Goal: Task Accomplishment & Management: Use online tool/utility

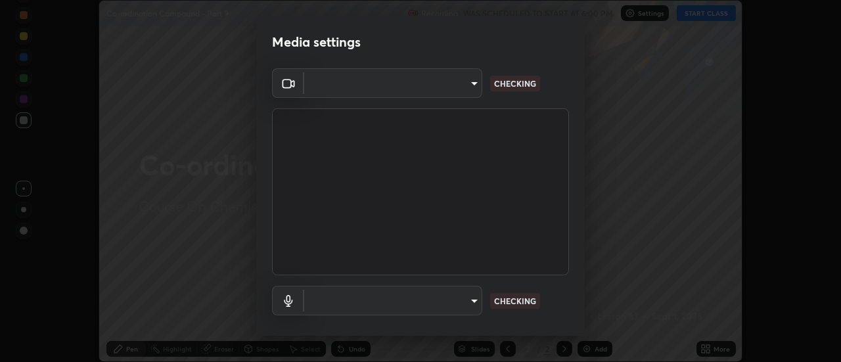
scroll to position [362, 841]
type input "f4ea8680b79eb92e15555447595460d1008e84c9b25948f1cd1a12945e44a0fe"
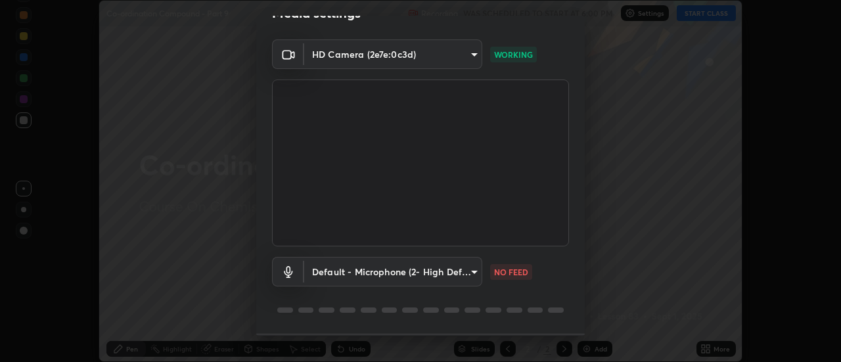
scroll to position [69, 0]
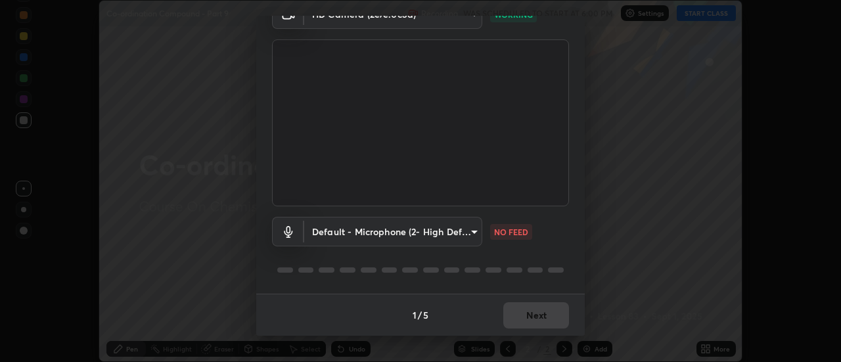
click at [375, 231] on body "Erase all Co-ordination Compound - Part 9 Recording WAS SCHEDULED TO START AT 6…" at bounding box center [420, 181] width 841 height 362
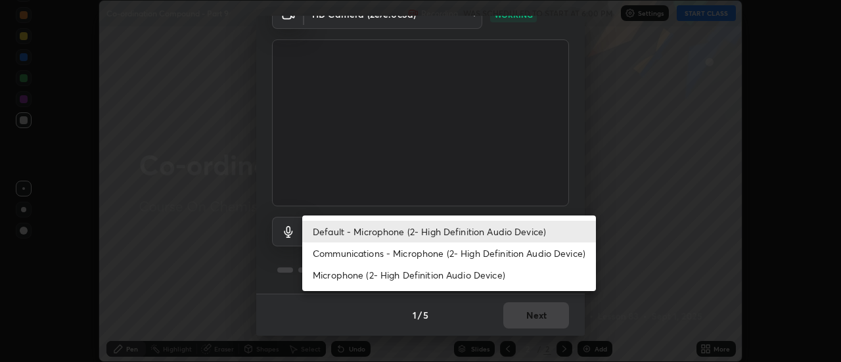
click at [359, 252] on li "Communications - Microphone (2- High Definition Audio Device)" at bounding box center [449, 254] width 294 height 22
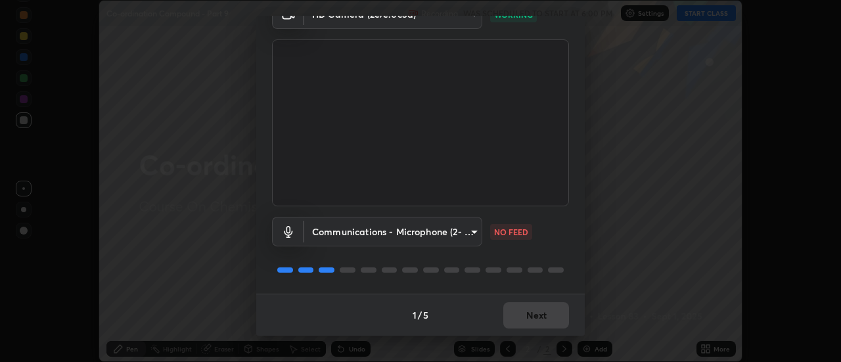
click at [362, 233] on body "Erase all Co-ordination Compound - Part 9 Recording WAS SCHEDULED TO START AT 6…" at bounding box center [420, 181] width 841 height 362
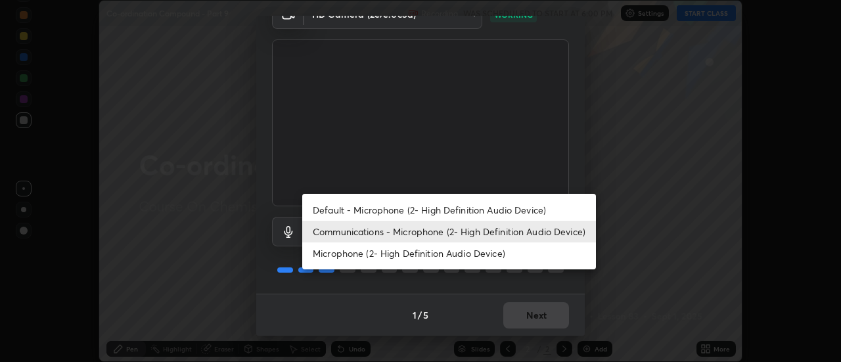
click at [362, 211] on li "Default - Microphone (2- High Definition Audio Device)" at bounding box center [449, 210] width 294 height 22
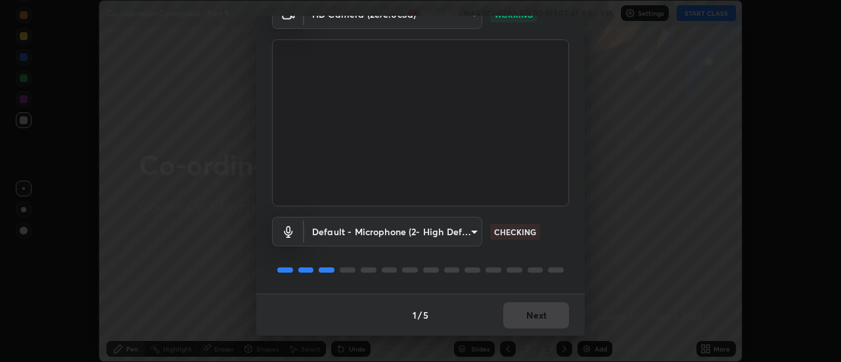
type input "default"
click at [536, 317] on button "Next" at bounding box center [536, 315] width 66 height 26
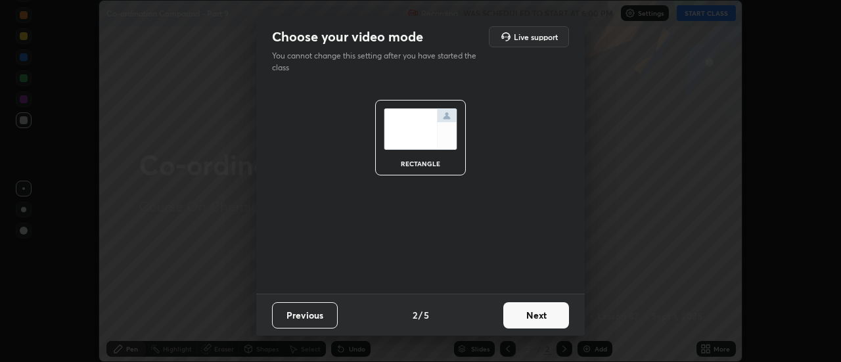
click at [548, 316] on button "Next" at bounding box center [536, 315] width 66 height 26
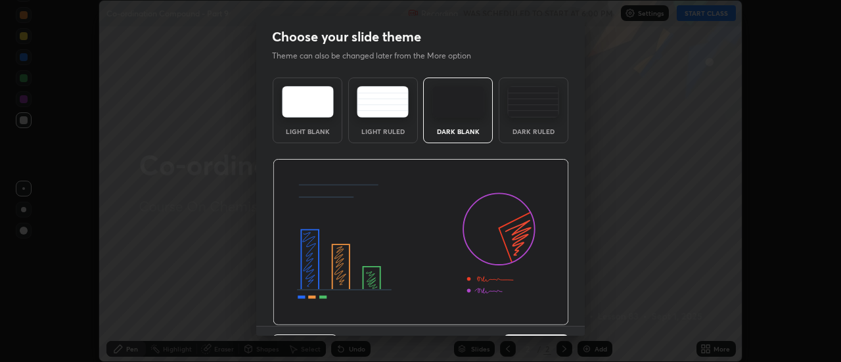
scroll to position [32, 0]
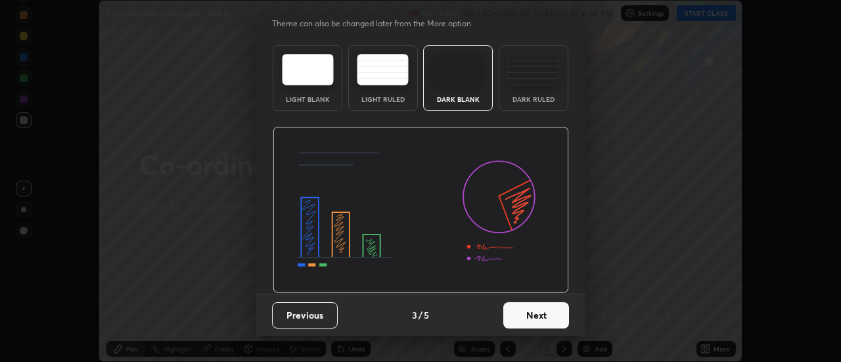
click at [548, 317] on button "Next" at bounding box center [536, 315] width 66 height 26
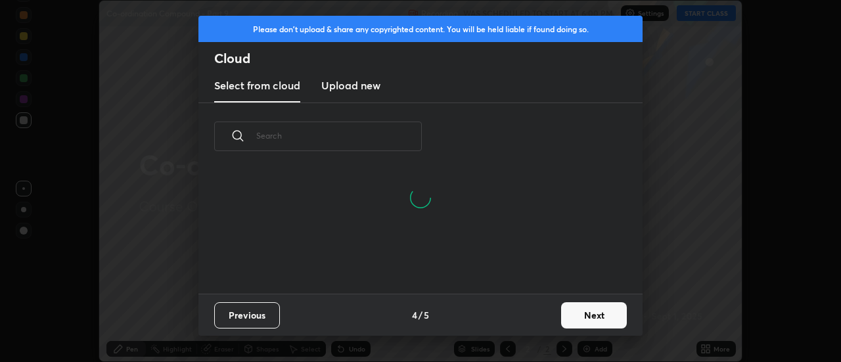
click at [587, 310] on button "Next" at bounding box center [594, 315] width 66 height 26
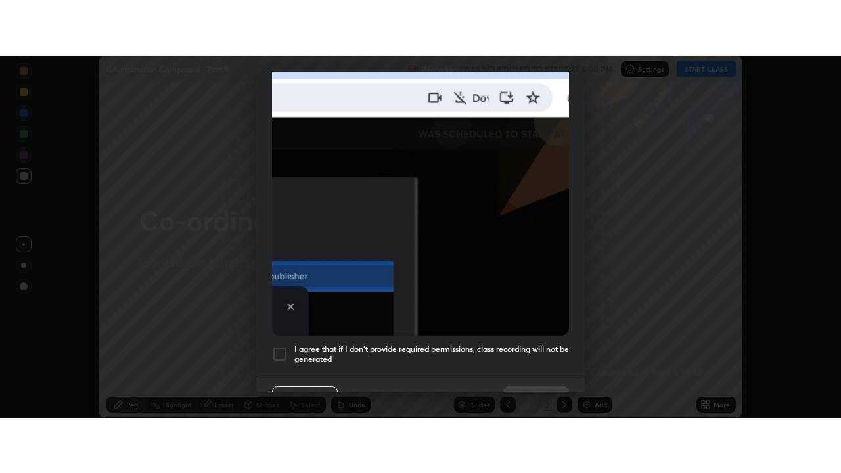
scroll to position [337, 0]
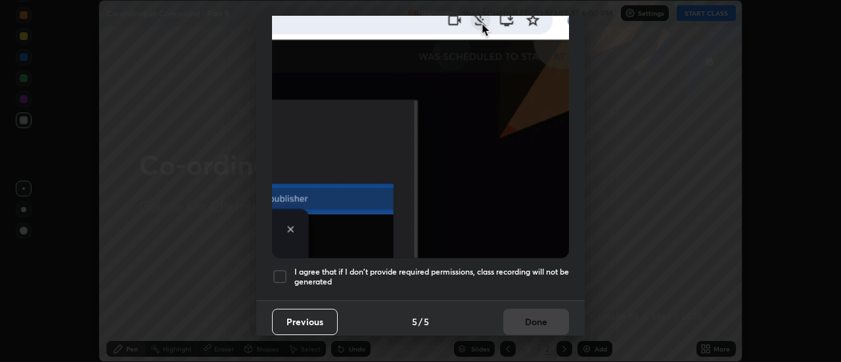
click at [279, 275] on div at bounding box center [280, 277] width 16 height 16
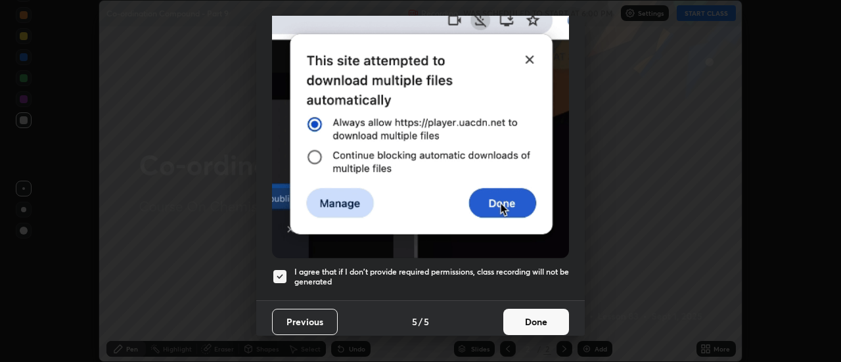
click at [545, 317] on button "Done" at bounding box center [536, 322] width 66 height 26
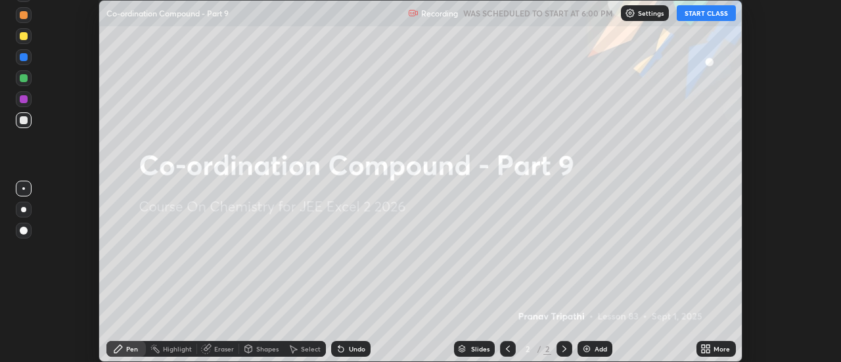
click at [704, 350] on icon at bounding box center [703, 351] width 3 height 3
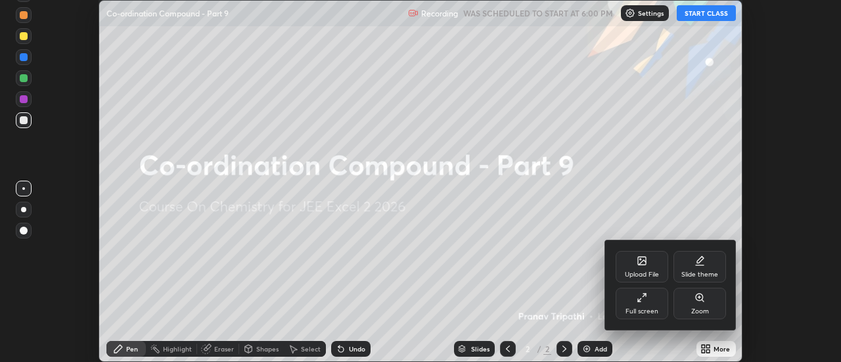
click at [653, 301] on div "Full screen" at bounding box center [642, 304] width 53 height 32
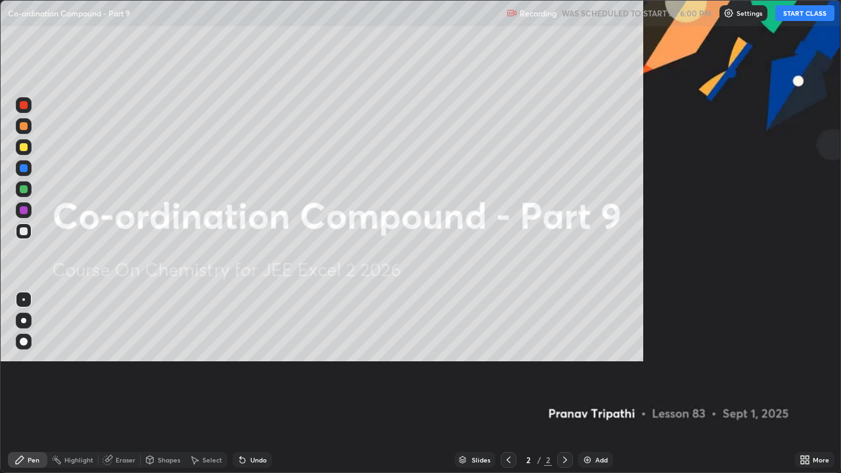
scroll to position [473, 841]
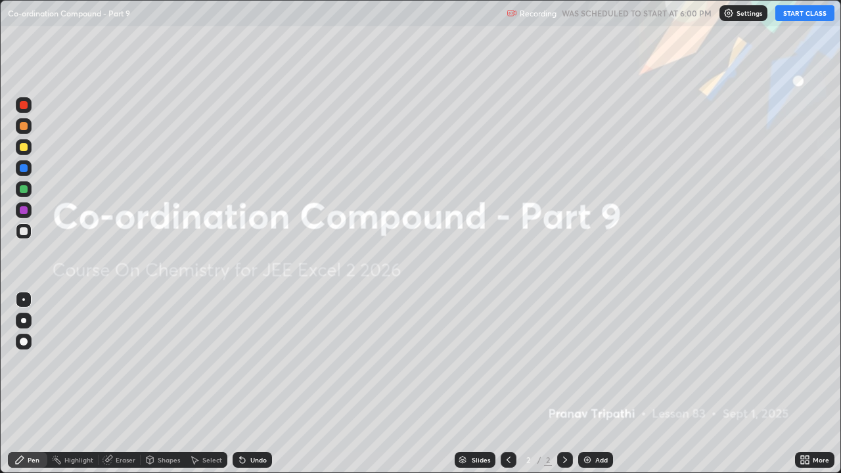
click at [795, 12] on button "START CLASS" at bounding box center [805, 13] width 59 height 16
click at [594, 362] on div "Add" at bounding box center [595, 460] width 35 height 16
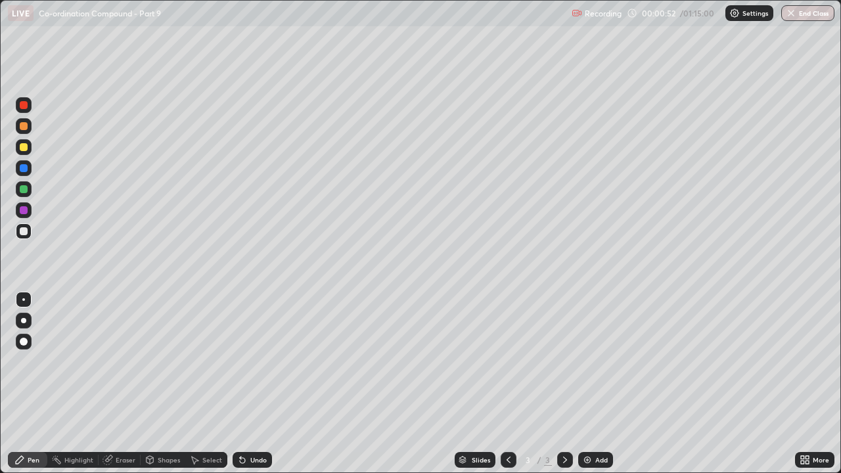
click at [121, 362] on div "Eraser" at bounding box center [120, 460] width 42 height 16
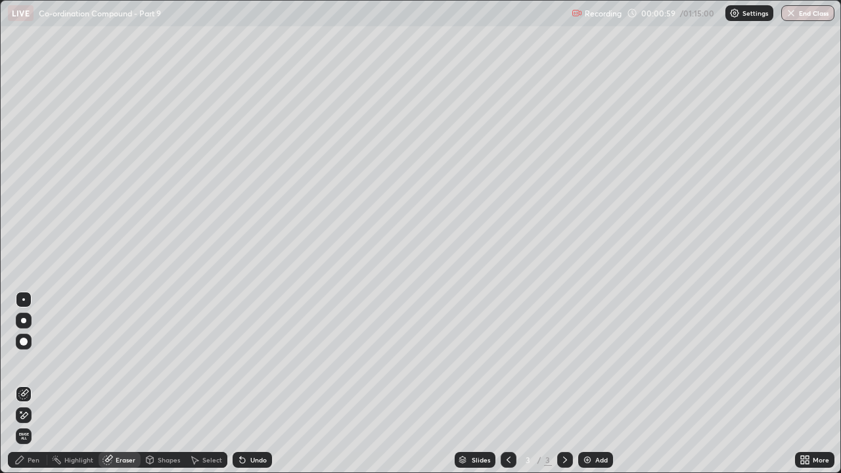
click at [34, 362] on div "Pen" at bounding box center [34, 460] width 12 height 7
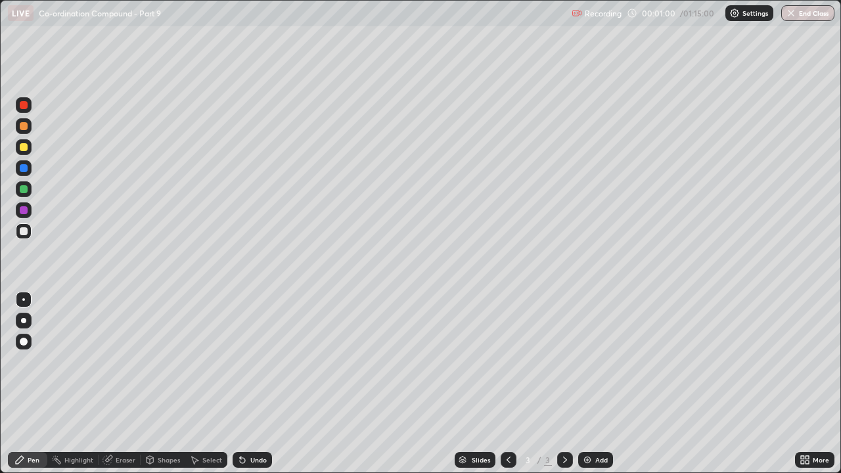
click at [26, 129] on div at bounding box center [24, 126] width 8 height 8
click at [25, 231] on div at bounding box center [24, 231] width 8 height 8
click at [595, 362] on div "Add" at bounding box center [595, 460] width 35 height 16
click at [120, 362] on div "Eraser" at bounding box center [126, 460] width 20 height 7
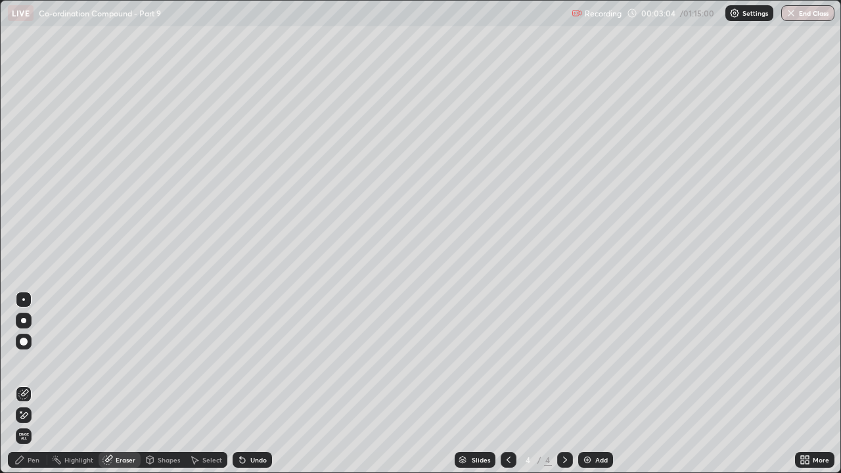
click at [30, 362] on div "Pen" at bounding box center [34, 460] width 12 height 7
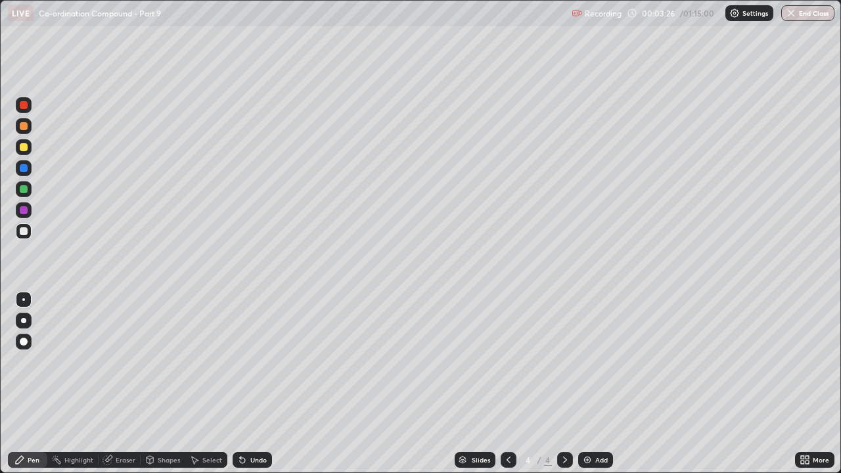
click at [508, 362] on icon at bounding box center [508, 460] width 11 height 11
click at [564, 362] on icon at bounding box center [565, 460] width 11 height 11
click at [22, 167] on div at bounding box center [24, 168] width 8 height 8
click at [509, 362] on icon at bounding box center [508, 460] width 11 height 11
click at [564, 362] on icon at bounding box center [565, 460] width 11 height 11
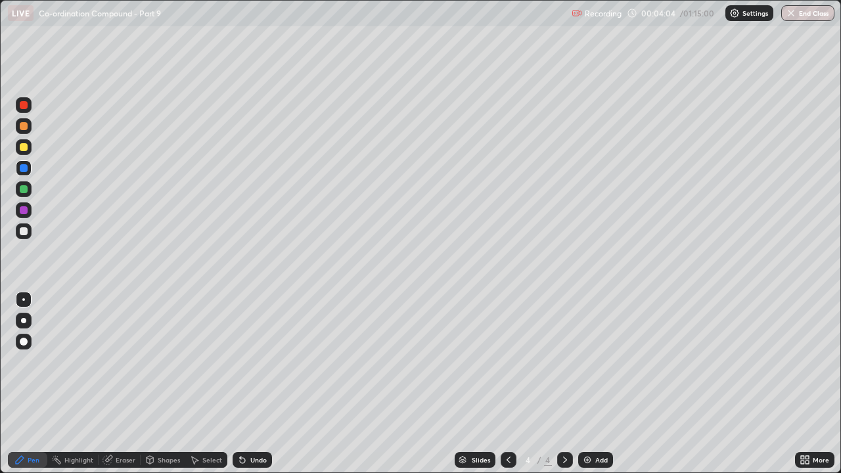
click at [593, 362] on div "Add" at bounding box center [595, 460] width 35 height 16
click at [507, 362] on icon at bounding box center [508, 460] width 11 height 11
click at [565, 362] on icon at bounding box center [565, 460] width 11 height 11
click at [596, 362] on div "Add" at bounding box center [602, 460] width 12 height 7
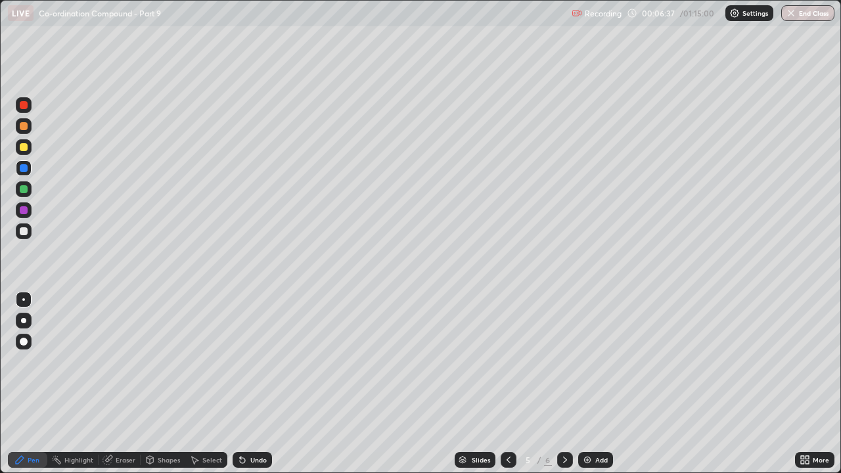
click at [510, 362] on div at bounding box center [509, 460] width 16 height 16
click at [505, 362] on icon at bounding box center [508, 460] width 11 height 11
click at [21, 206] on div at bounding box center [24, 210] width 8 height 8
click at [561, 362] on div at bounding box center [565, 460] width 16 height 16
click at [31, 148] on div at bounding box center [24, 147] width 16 height 16
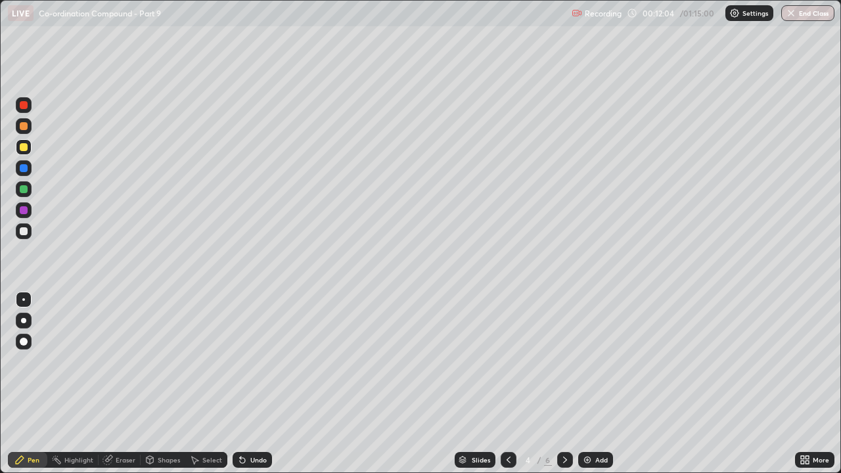
click at [591, 362] on img at bounding box center [587, 460] width 11 height 11
click at [23, 127] on div at bounding box center [24, 126] width 8 height 8
click at [26, 150] on div at bounding box center [24, 147] width 8 height 8
click at [123, 362] on div "Eraser" at bounding box center [126, 460] width 20 height 7
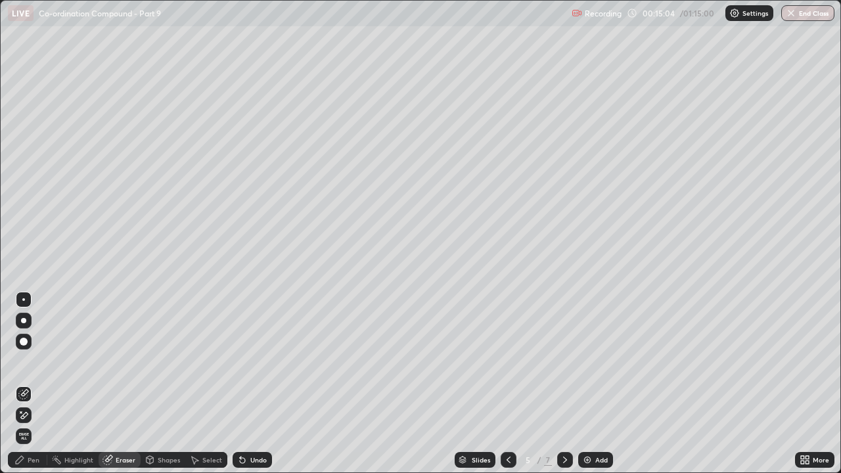
click at [32, 362] on div "Pen" at bounding box center [34, 460] width 12 height 7
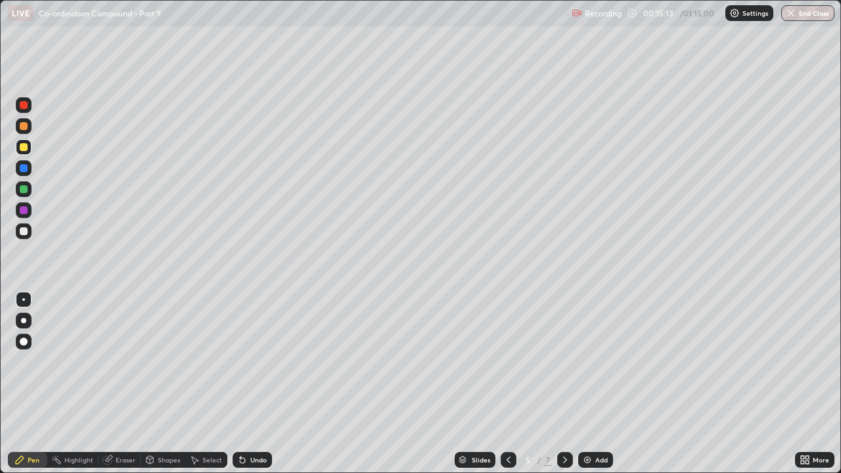
click at [21, 208] on div at bounding box center [24, 210] width 8 height 8
click at [26, 144] on div at bounding box center [24, 147] width 8 height 8
click at [596, 362] on div "Add" at bounding box center [602, 460] width 12 height 7
click at [507, 362] on icon at bounding box center [508, 460] width 11 height 11
click at [126, 362] on div "Eraser" at bounding box center [126, 460] width 20 height 7
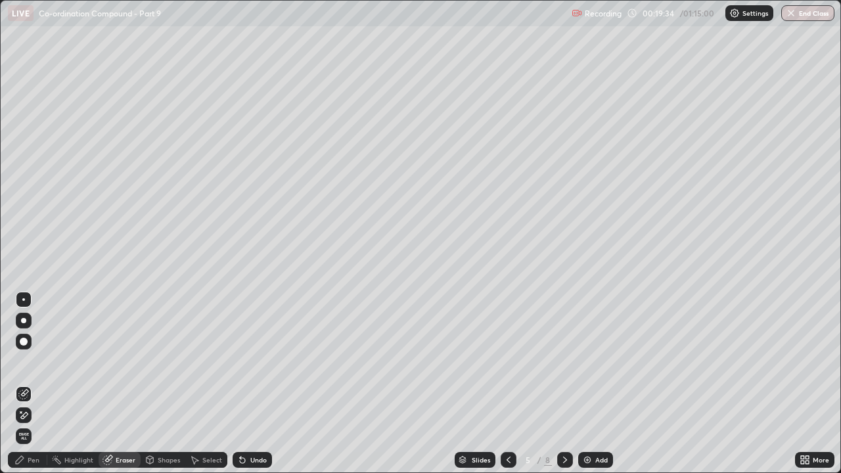
click at [35, 362] on div "Pen" at bounding box center [27, 460] width 39 height 16
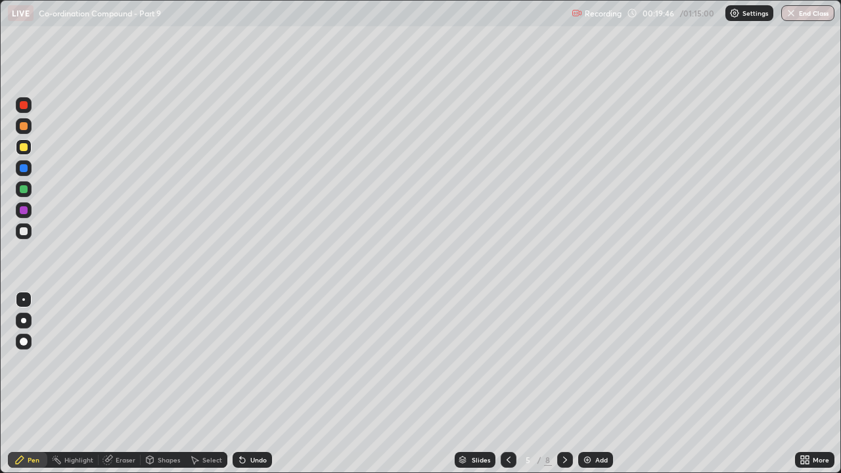
click at [564, 362] on icon at bounding box center [565, 460] width 11 height 11
click at [596, 362] on div "Add" at bounding box center [602, 460] width 12 height 7
click at [24, 211] on div at bounding box center [24, 210] width 8 height 8
click at [22, 187] on div at bounding box center [24, 189] width 8 height 8
click at [125, 362] on div "Eraser" at bounding box center [126, 460] width 20 height 7
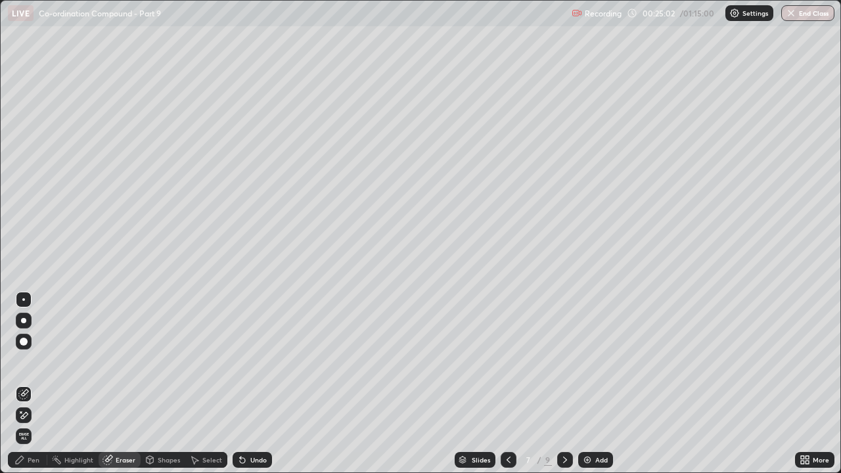
click at [33, 362] on div "Pen" at bounding box center [34, 460] width 12 height 7
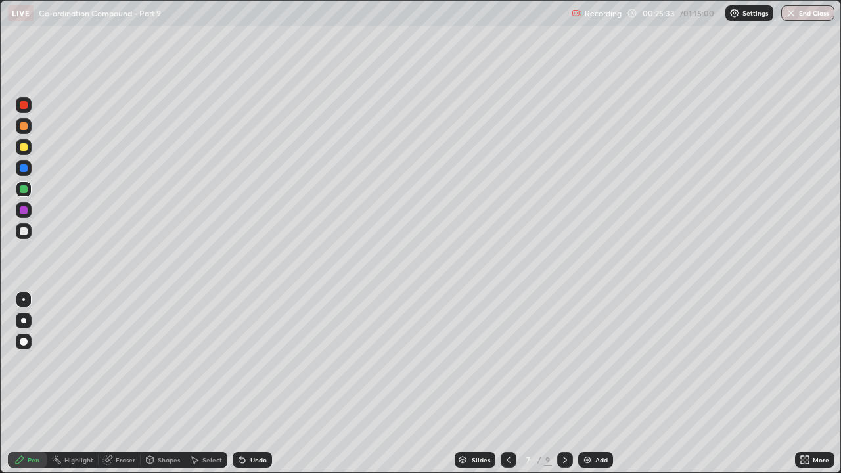
click at [29, 152] on div at bounding box center [24, 147] width 16 height 16
click at [122, 362] on div "Eraser" at bounding box center [126, 460] width 20 height 7
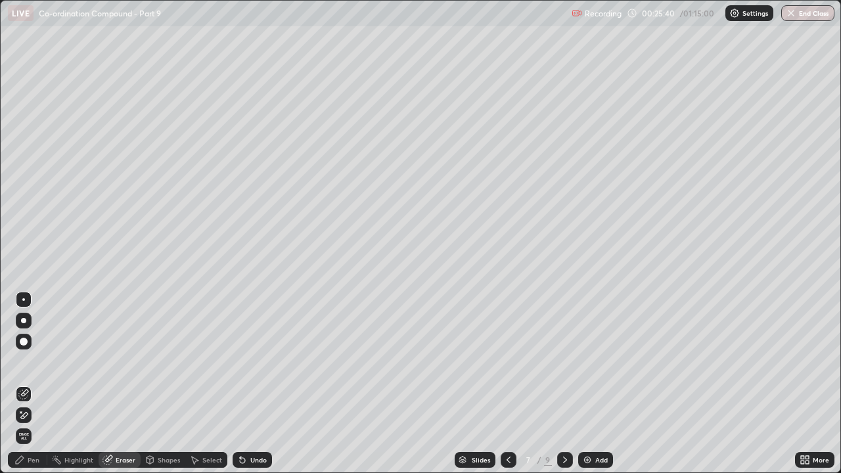
click at [28, 362] on div "Pen" at bounding box center [34, 460] width 12 height 7
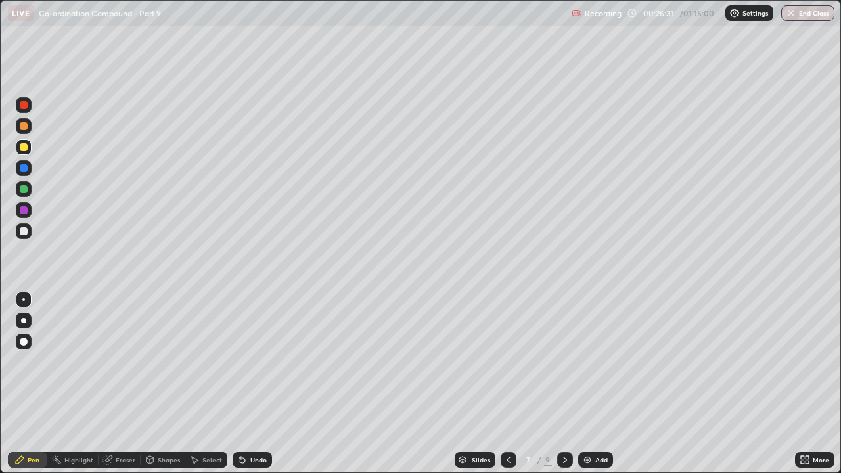
click at [24, 231] on div at bounding box center [24, 231] width 8 height 8
click at [22, 209] on div at bounding box center [24, 210] width 8 height 8
click at [125, 362] on div "Eraser" at bounding box center [126, 460] width 20 height 7
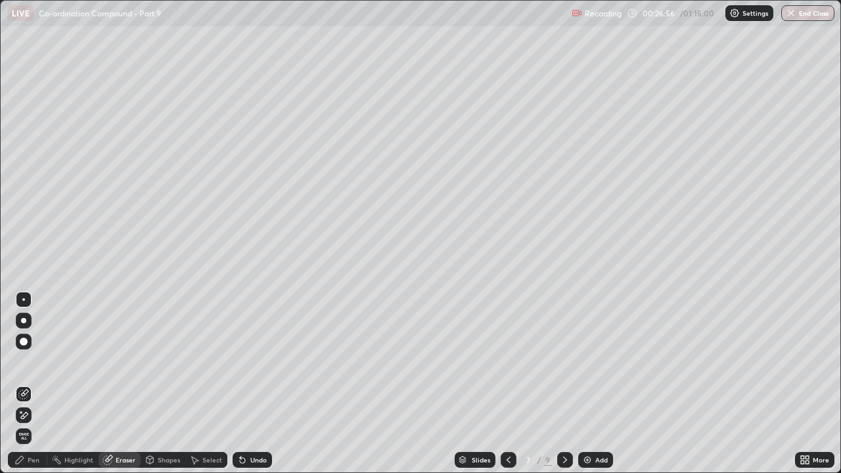
click at [29, 362] on div "Pen" at bounding box center [27, 460] width 39 height 16
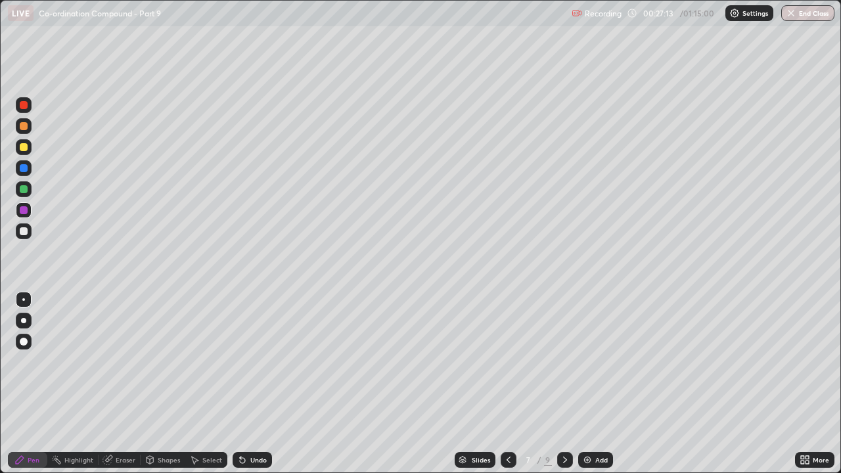
click at [603, 362] on div "Add" at bounding box center [602, 460] width 12 height 7
click at [507, 362] on icon at bounding box center [508, 460] width 11 height 11
click at [564, 362] on icon at bounding box center [565, 460] width 11 height 11
click at [24, 148] on div at bounding box center [24, 147] width 8 height 8
click at [26, 106] on div at bounding box center [24, 105] width 8 height 8
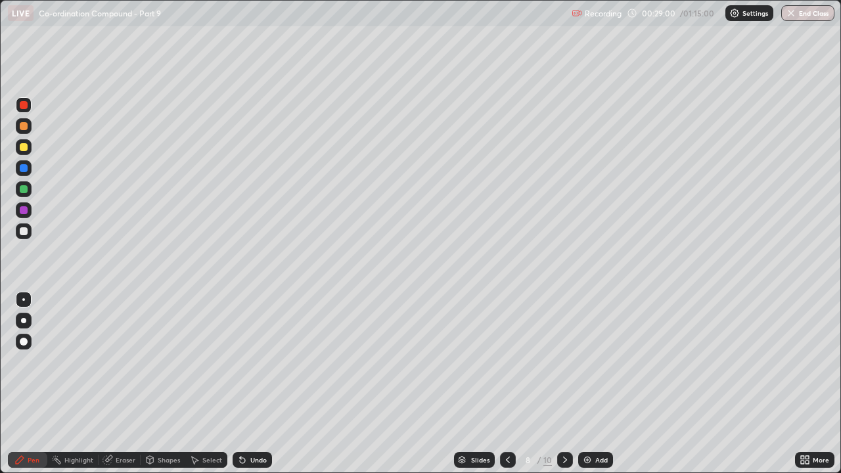
click at [24, 149] on div at bounding box center [24, 147] width 8 height 8
click at [593, 362] on div "Add" at bounding box center [595, 460] width 35 height 16
click at [24, 186] on div at bounding box center [24, 189] width 8 height 8
click at [24, 127] on div at bounding box center [24, 126] width 8 height 8
click at [122, 362] on div "Eraser" at bounding box center [126, 460] width 20 height 7
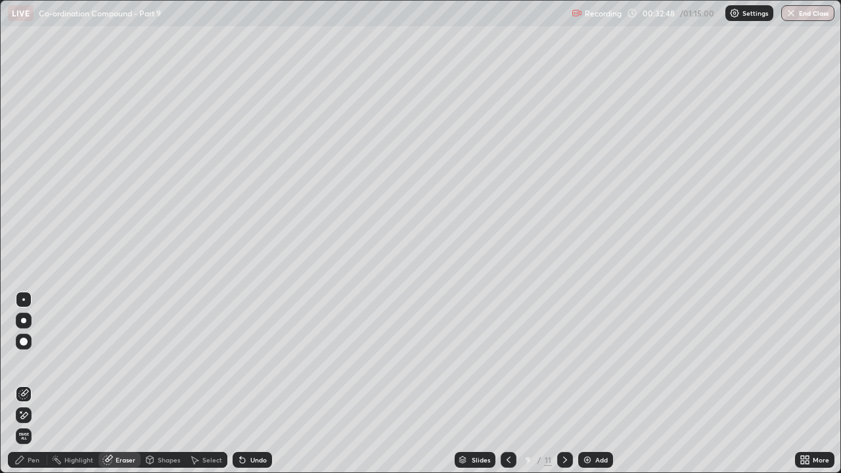
click at [32, 362] on div "Pen" at bounding box center [34, 460] width 12 height 7
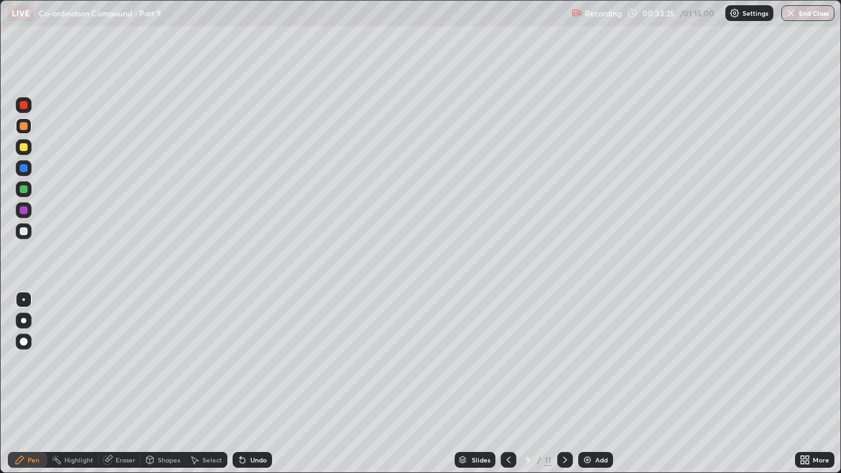
click at [509, 362] on div at bounding box center [509, 460] width 16 height 16
click at [564, 362] on icon at bounding box center [565, 460] width 11 height 11
click at [18, 149] on div at bounding box center [24, 147] width 16 height 16
click at [585, 362] on img at bounding box center [587, 460] width 11 height 11
click at [26, 127] on div at bounding box center [24, 126] width 8 height 8
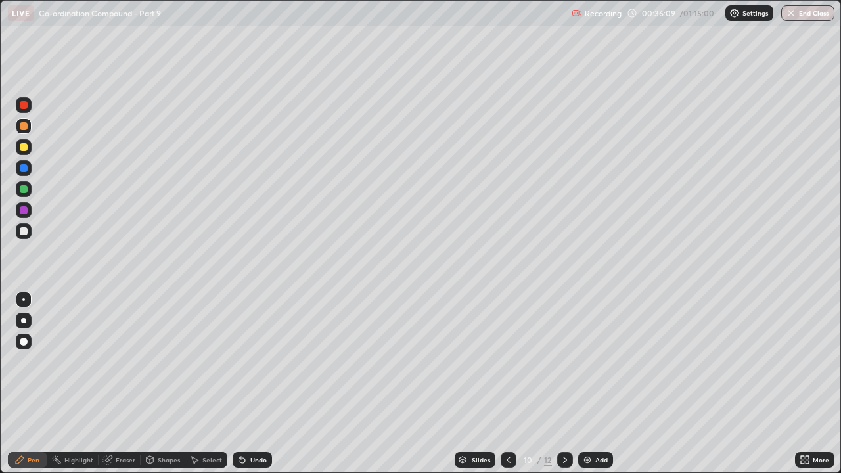
click at [24, 211] on div at bounding box center [24, 210] width 8 height 8
click at [24, 147] on div at bounding box center [24, 147] width 8 height 8
click at [596, 362] on div "Add" at bounding box center [602, 460] width 12 height 7
click at [25, 129] on div at bounding box center [24, 126] width 8 height 8
click at [21, 149] on div at bounding box center [24, 147] width 8 height 8
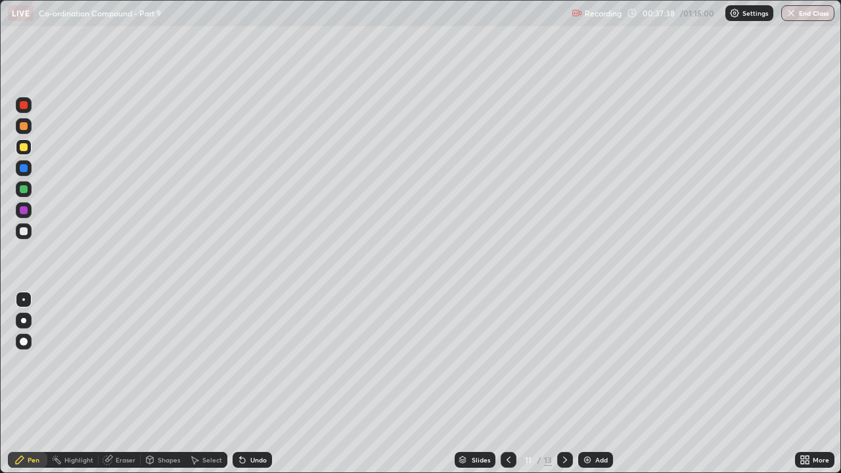
click at [25, 127] on div at bounding box center [24, 126] width 8 height 8
click at [596, 362] on div "Add" at bounding box center [602, 460] width 12 height 7
click at [26, 208] on div at bounding box center [24, 210] width 8 height 8
click at [26, 168] on div at bounding box center [24, 168] width 8 height 8
click at [118, 362] on div "Eraser" at bounding box center [126, 460] width 20 height 7
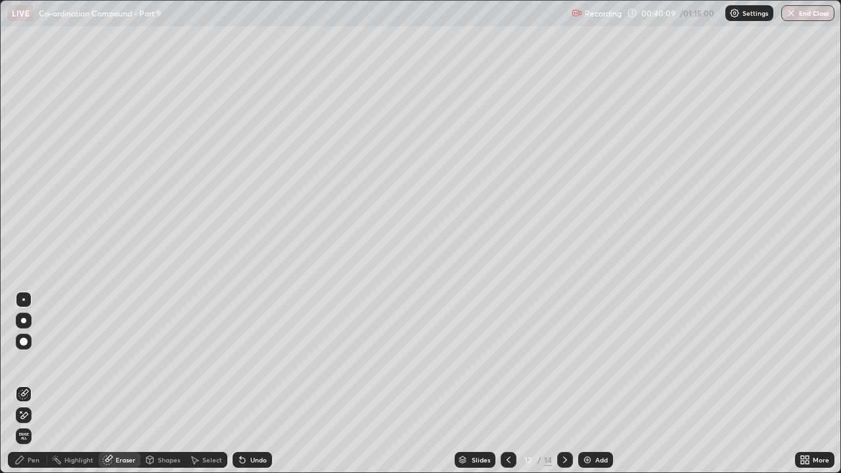
click at [28, 362] on div "Pen" at bounding box center [27, 460] width 39 height 16
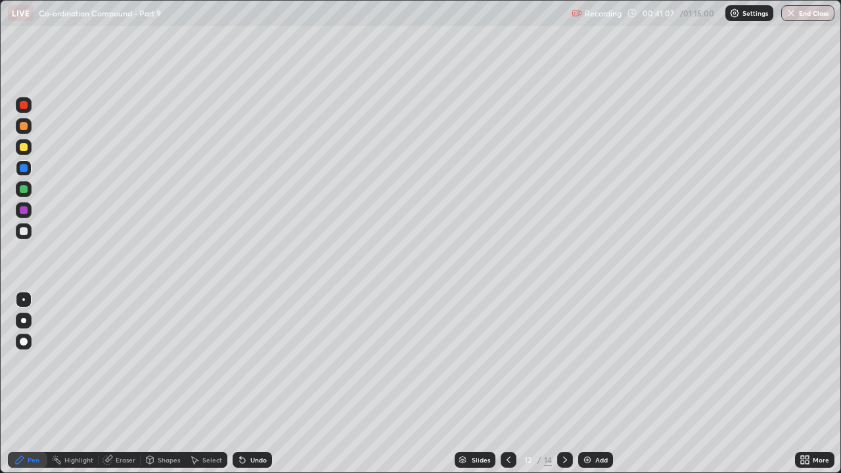
click at [28, 128] on div at bounding box center [24, 126] width 16 height 16
click at [22, 110] on div at bounding box center [24, 105] width 16 height 16
click at [30, 229] on div at bounding box center [24, 231] width 16 height 16
click at [592, 362] on div "Add" at bounding box center [595, 460] width 35 height 16
click at [26, 147] on div at bounding box center [24, 147] width 8 height 8
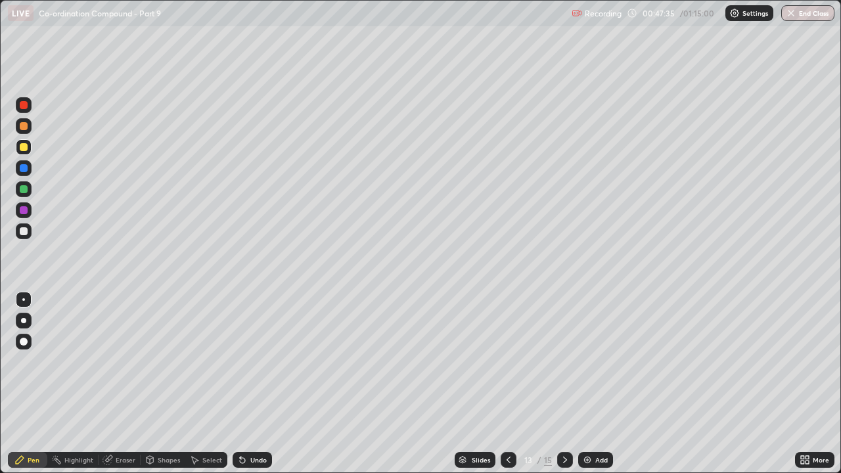
click at [24, 125] on div at bounding box center [24, 126] width 8 height 8
click at [22, 168] on div at bounding box center [24, 168] width 8 height 8
click at [124, 362] on div "Eraser" at bounding box center [120, 460] width 42 height 16
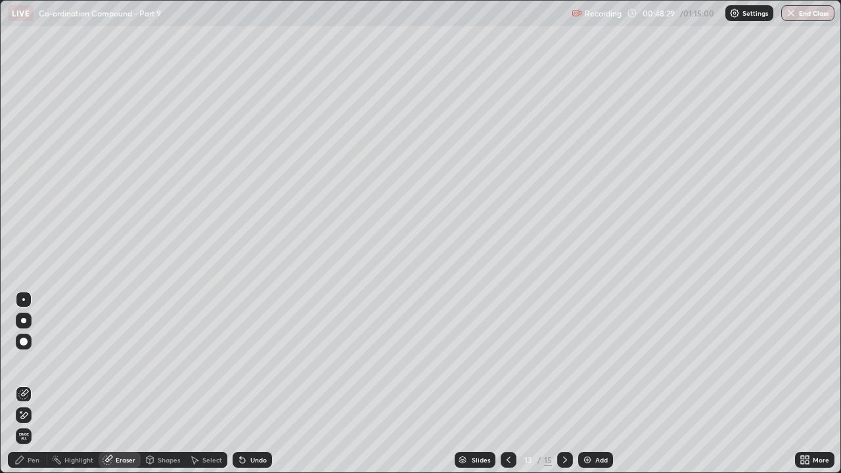
click at [37, 362] on div "Pen" at bounding box center [27, 460] width 39 height 16
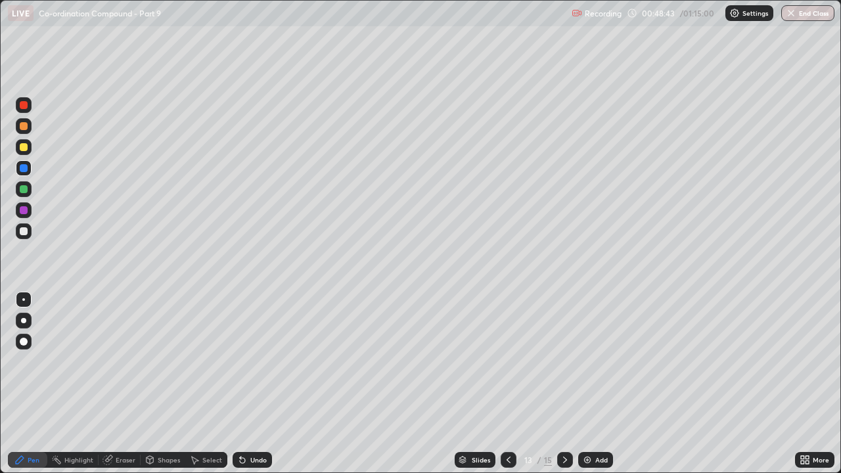
click at [22, 146] on div at bounding box center [24, 147] width 8 height 8
click at [124, 362] on div "Eraser" at bounding box center [120, 460] width 42 height 16
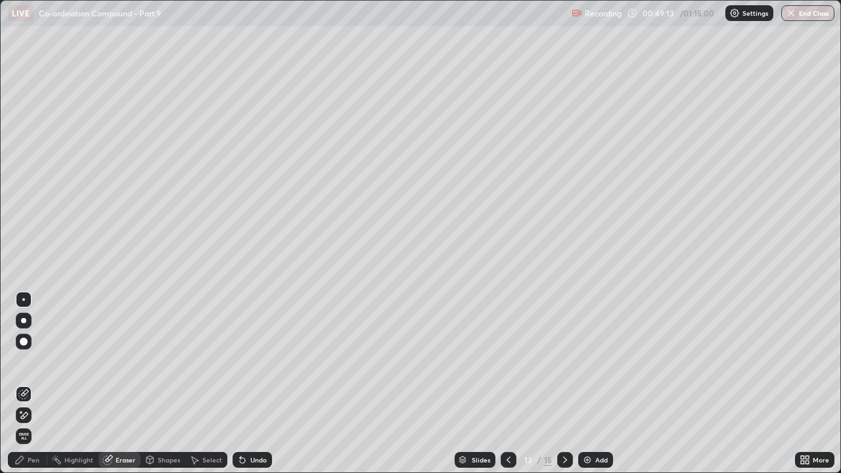
click at [35, 362] on div "Pen" at bounding box center [27, 460] width 39 height 16
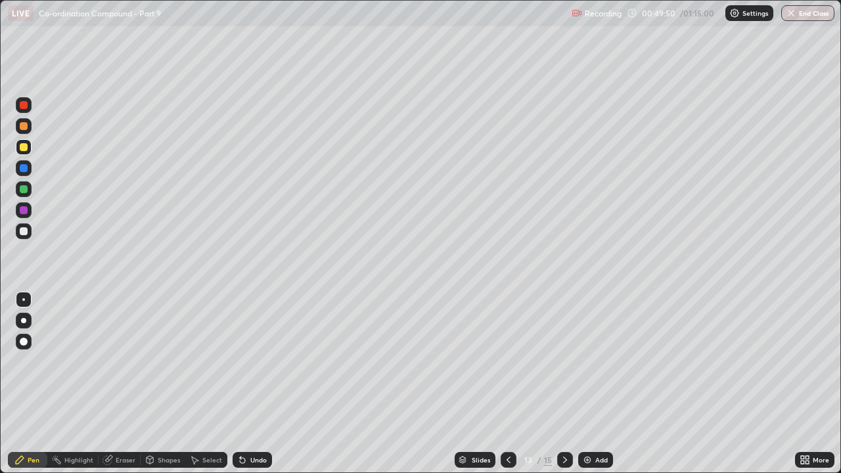
click at [24, 169] on div at bounding box center [24, 168] width 8 height 8
click at [24, 189] on div at bounding box center [24, 189] width 8 height 8
click at [24, 128] on div at bounding box center [24, 126] width 8 height 8
click at [24, 102] on div at bounding box center [24, 105] width 8 height 8
click at [592, 362] on div "Add" at bounding box center [595, 460] width 35 height 16
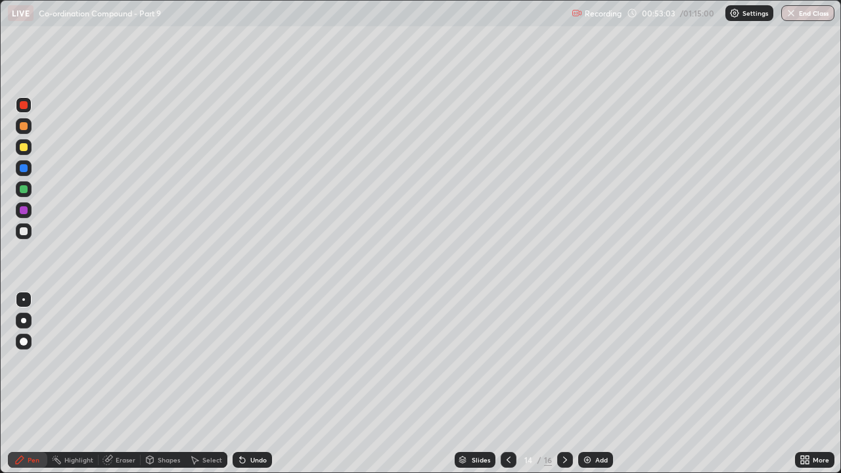
click at [22, 228] on div at bounding box center [24, 231] width 8 height 8
click at [507, 362] on icon at bounding box center [508, 460] width 11 height 11
click at [565, 362] on icon at bounding box center [565, 460] width 11 height 11
click at [592, 362] on div "Add" at bounding box center [595, 460] width 35 height 16
click at [22, 127] on div at bounding box center [24, 126] width 8 height 8
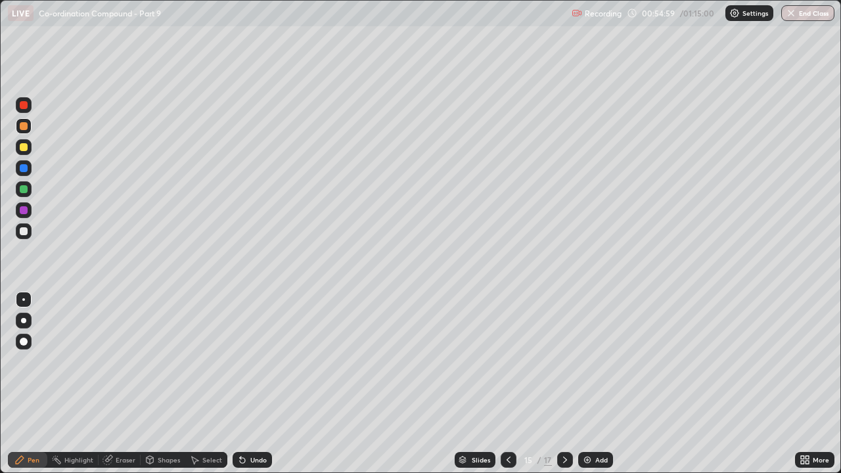
click at [24, 146] on div at bounding box center [24, 147] width 8 height 8
click at [24, 126] on div at bounding box center [24, 126] width 8 height 8
click at [25, 147] on div at bounding box center [24, 147] width 8 height 8
click at [24, 229] on div at bounding box center [24, 231] width 8 height 8
click at [24, 192] on div at bounding box center [24, 189] width 8 height 8
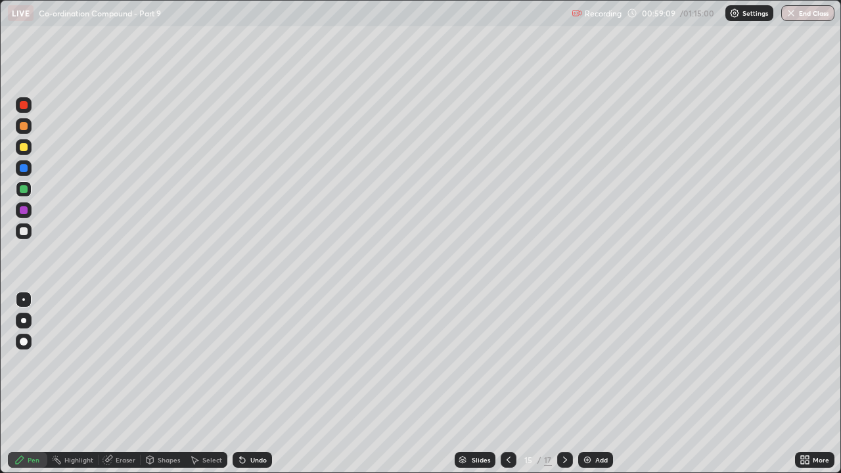
click at [588, 362] on img at bounding box center [587, 460] width 11 height 11
click at [24, 147] on div at bounding box center [24, 147] width 8 height 8
click at [22, 125] on div at bounding box center [24, 126] width 8 height 8
click at [20, 149] on div at bounding box center [24, 147] width 8 height 8
click at [22, 128] on div at bounding box center [24, 126] width 8 height 8
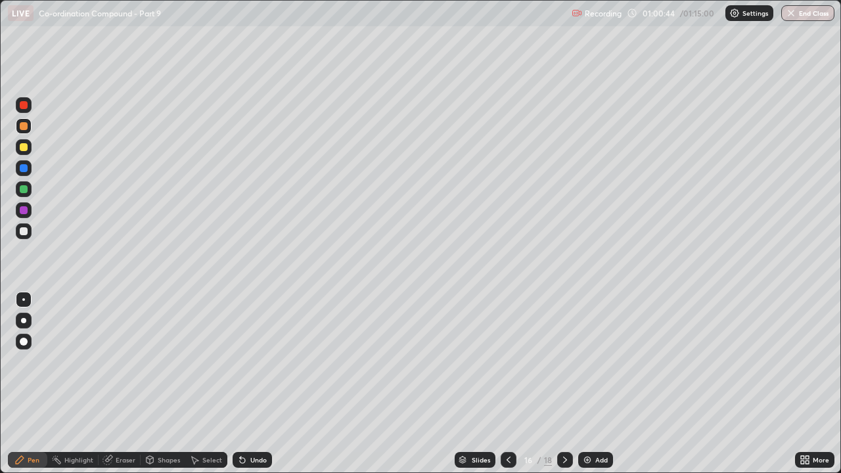
click at [25, 171] on div at bounding box center [24, 168] width 8 height 8
click at [24, 232] on div at bounding box center [24, 231] width 8 height 8
click at [120, 362] on div "Eraser" at bounding box center [126, 460] width 20 height 7
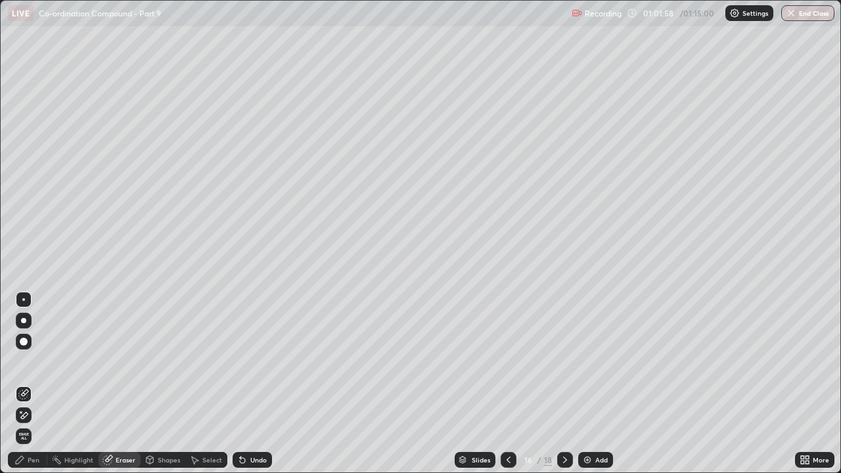
click at [34, 362] on div "Pen" at bounding box center [34, 460] width 12 height 7
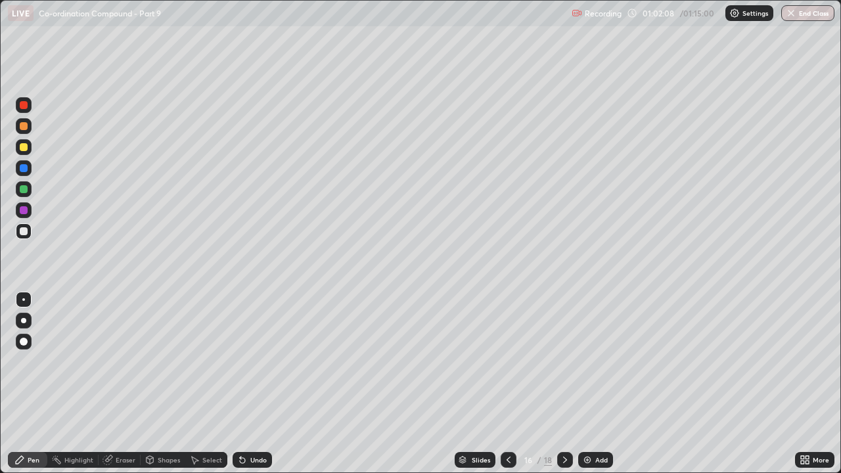
click at [21, 145] on div at bounding box center [24, 147] width 8 height 8
click at [128, 362] on div "Eraser" at bounding box center [126, 460] width 20 height 7
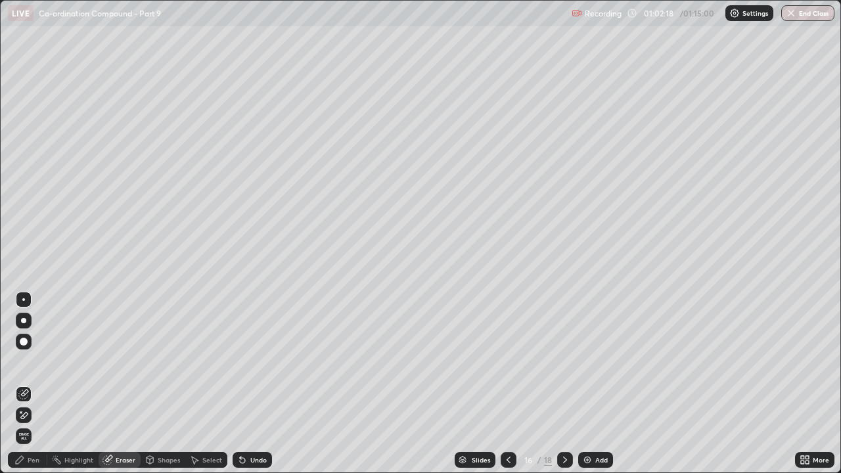
click at [30, 362] on div "Pen" at bounding box center [34, 460] width 12 height 7
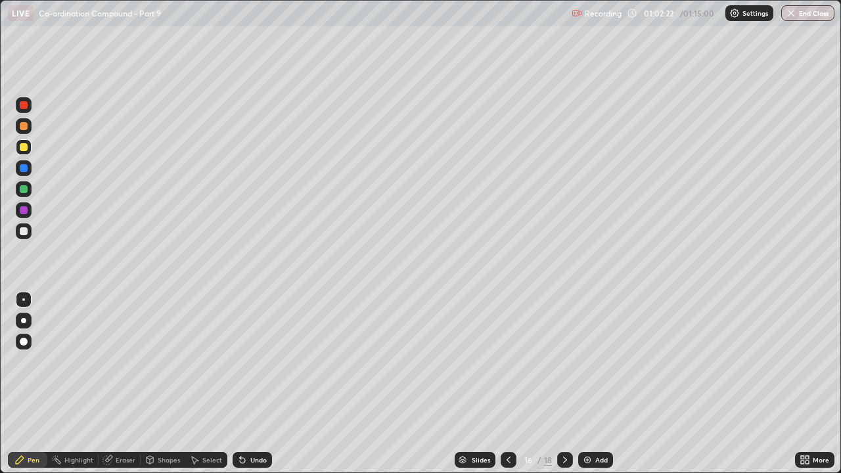
click at [122, 362] on div "Eraser" at bounding box center [126, 460] width 20 height 7
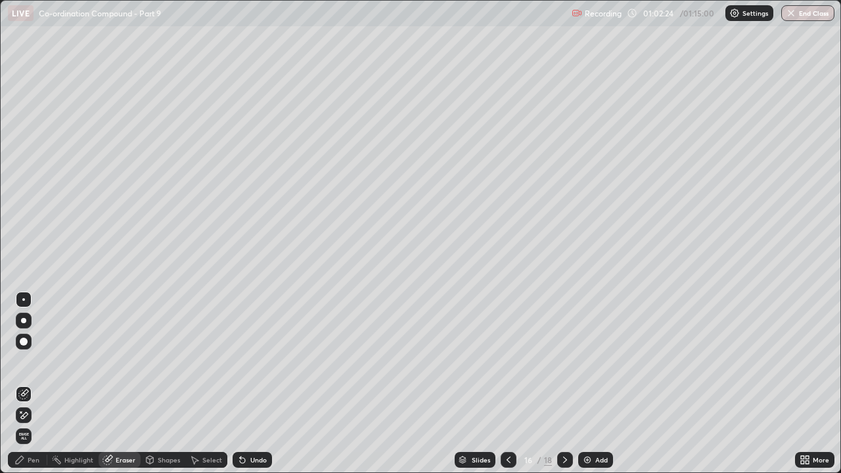
click at [28, 362] on div "Pen" at bounding box center [34, 460] width 12 height 7
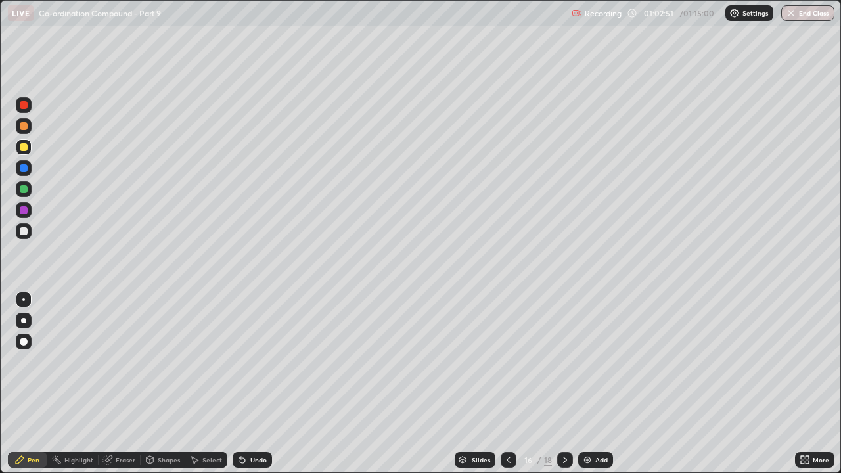
click at [24, 126] on div at bounding box center [24, 126] width 8 height 8
click at [24, 227] on div at bounding box center [24, 231] width 16 height 16
click at [28, 133] on div at bounding box center [24, 126] width 16 height 16
click at [26, 106] on div at bounding box center [24, 105] width 8 height 8
click at [25, 123] on div at bounding box center [24, 126] width 8 height 8
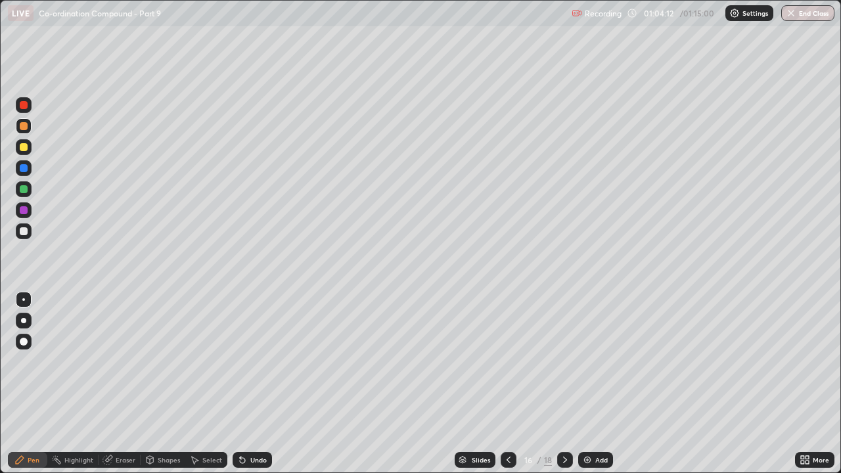
click at [21, 147] on div at bounding box center [24, 147] width 8 height 8
click at [24, 124] on div at bounding box center [24, 126] width 8 height 8
click at [25, 147] on div at bounding box center [24, 147] width 8 height 8
click at [592, 362] on div "Add" at bounding box center [595, 460] width 35 height 16
click at [26, 233] on div at bounding box center [24, 231] width 8 height 8
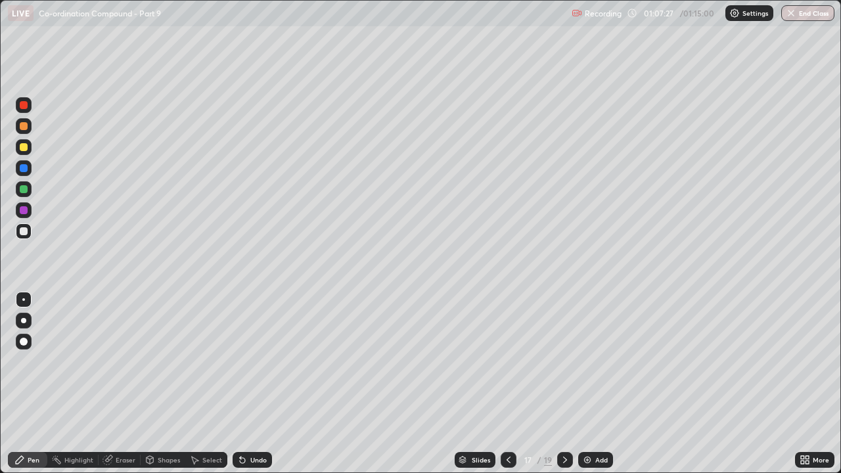
click at [124, 362] on div "Eraser" at bounding box center [120, 460] width 42 height 16
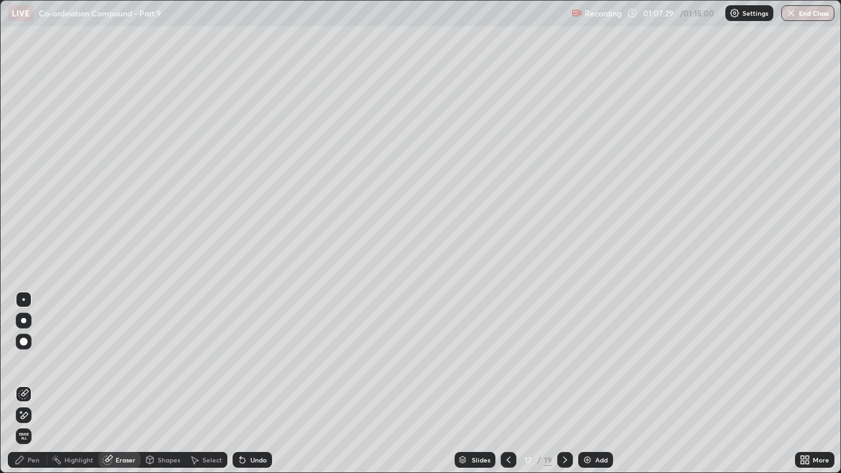
click at [37, 362] on div "Pen" at bounding box center [34, 460] width 12 height 7
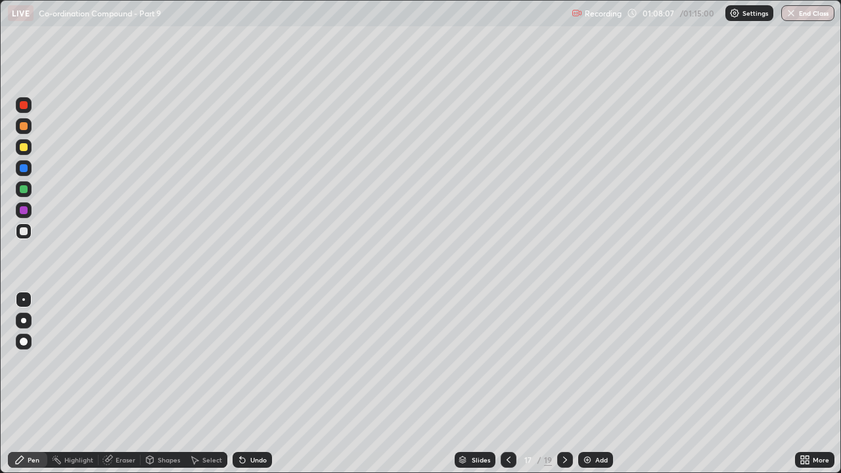
click at [26, 141] on div at bounding box center [24, 147] width 16 height 16
click at [24, 128] on div at bounding box center [24, 126] width 8 height 8
click at [130, 362] on div "Eraser" at bounding box center [126, 460] width 20 height 7
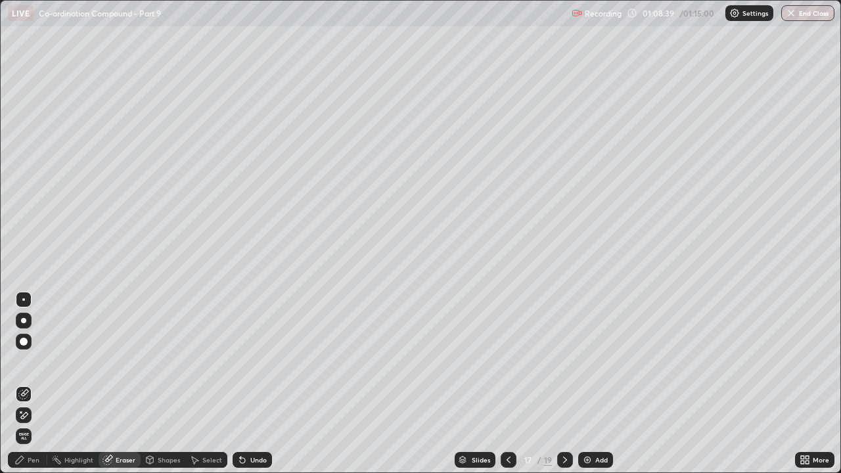
click at [37, 362] on div "Pen" at bounding box center [34, 460] width 12 height 7
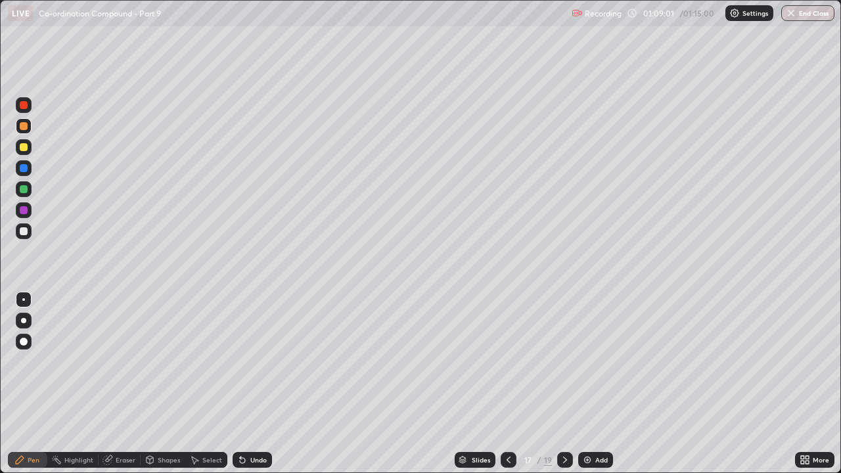
click at [27, 229] on div at bounding box center [24, 231] width 8 height 8
click at [131, 362] on div "Eraser" at bounding box center [126, 460] width 20 height 7
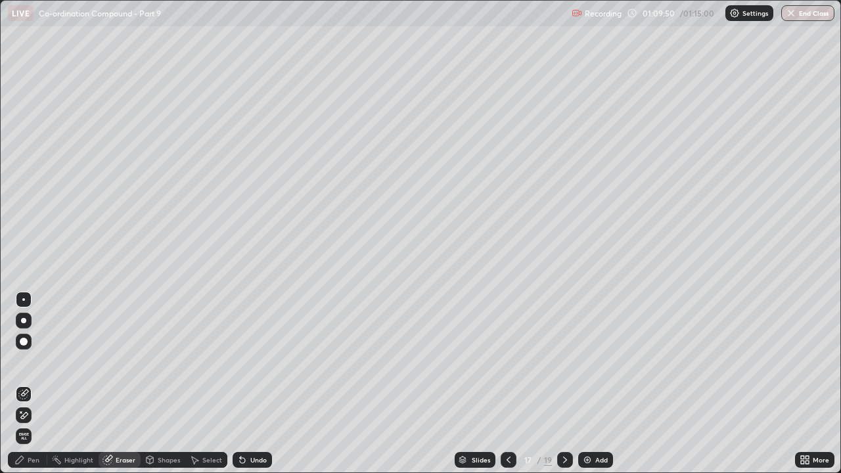
click at [39, 362] on div "Pen" at bounding box center [34, 460] width 12 height 7
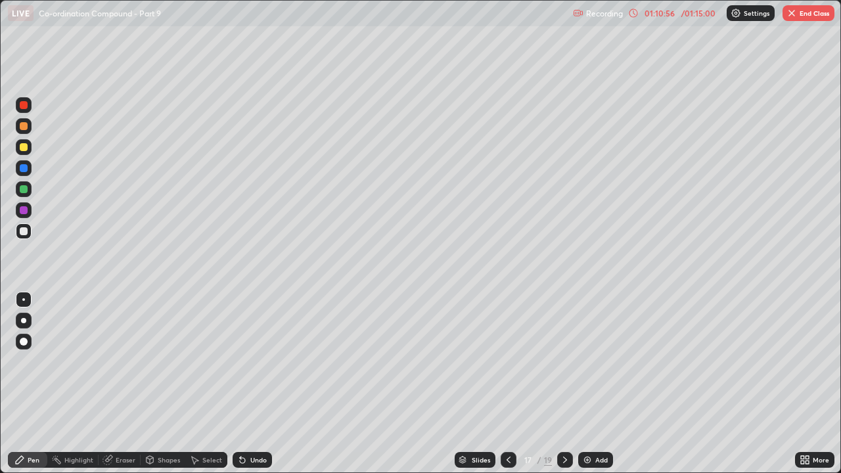
click at [21, 190] on div at bounding box center [24, 189] width 8 height 8
click at [24, 145] on div at bounding box center [24, 147] width 8 height 8
click at [26, 128] on div at bounding box center [24, 126] width 8 height 8
click at [24, 189] on div at bounding box center [24, 189] width 8 height 8
click at [22, 126] on div at bounding box center [24, 126] width 8 height 8
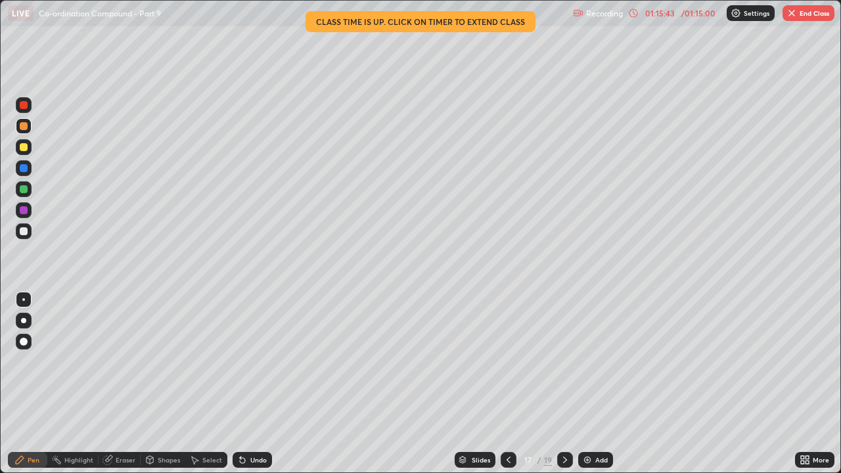
click at [25, 170] on div at bounding box center [24, 168] width 8 height 8
click at [122, 362] on div "Eraser" at bounding box center [126, 460] width 20 height 7
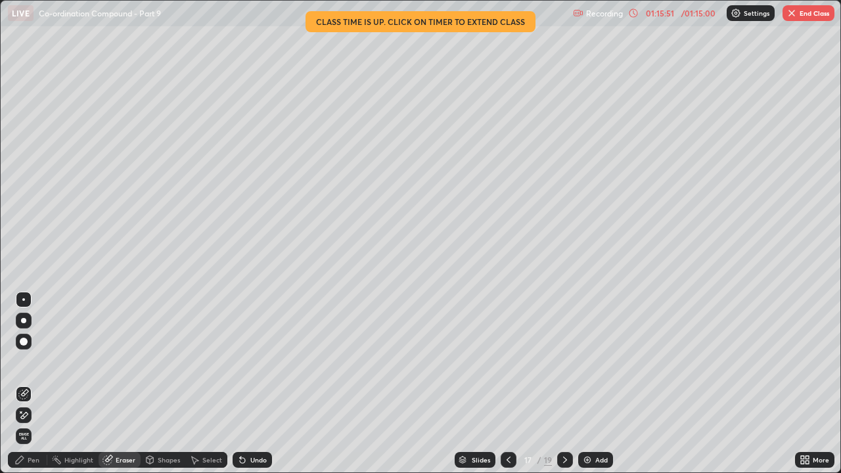
click at [33, 362] on div "Pen" at bounding box center [34, 460] width 12 height 7
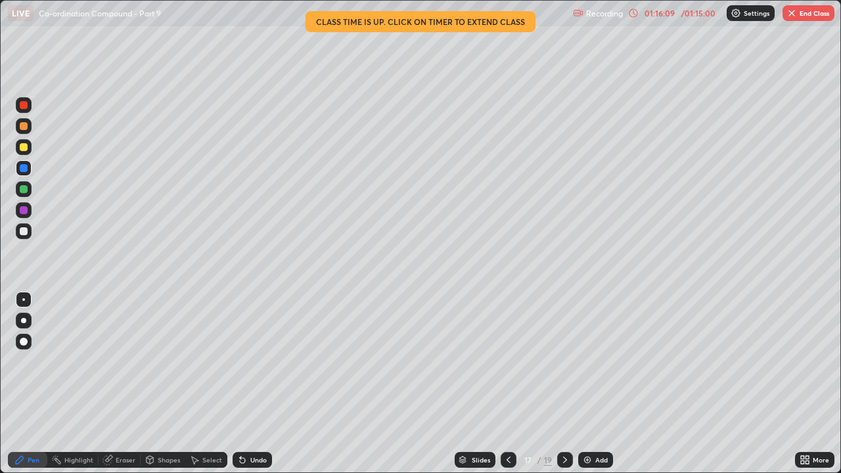
click at [592, 362] on div "Add" at bounding box center [595, 460] width 35 height 16
click at [27, 232] on div at bounding box center [24, 231] width 8 height 8
click at [808, 10] on button "End Class" at bounding box center [809, 13] width 52 height 16
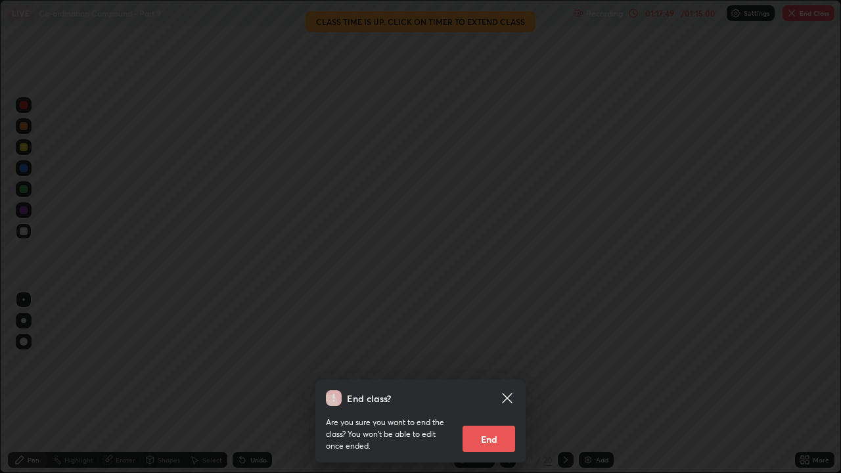
click at [501, 362] on button "End" at bounding box center [489, 439] width 53 height 26
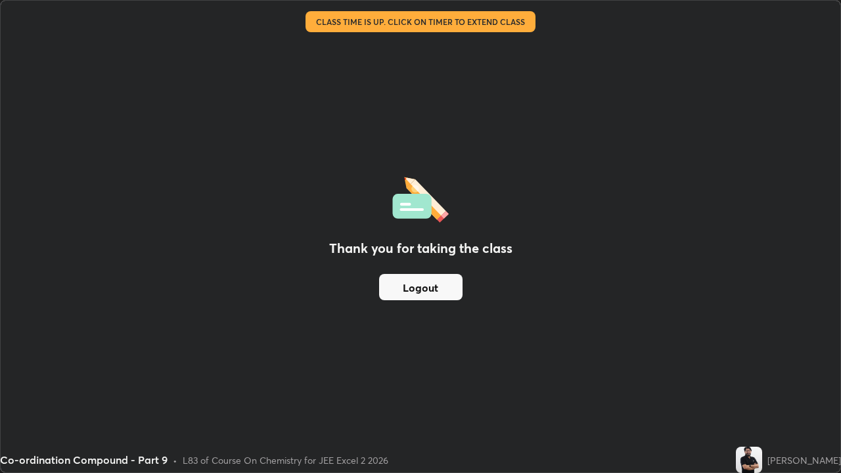
click at [438, 290] on button "Logout" at bounding box center [420, 287] width 83 height 26
